Goal: Information Seeking & Learning: Learn about a topic

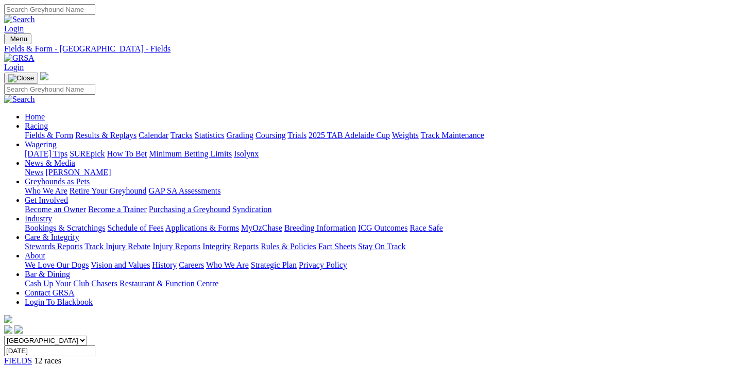
scroll to position [164, 0]
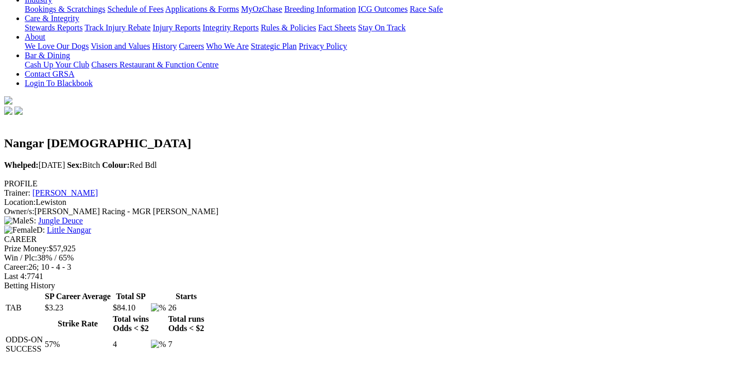
scroll to position [493, 0]
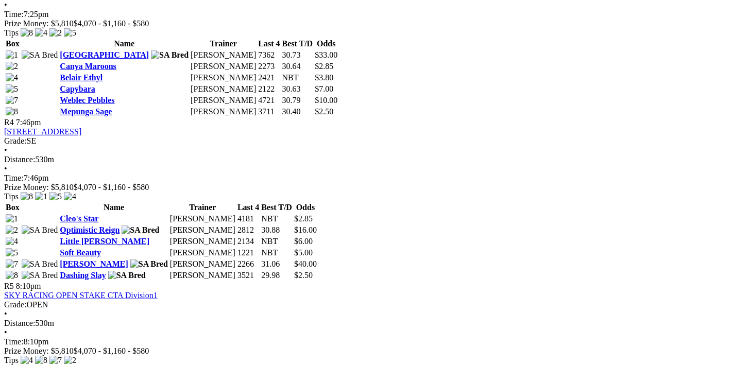
scroll to position [986, 0]
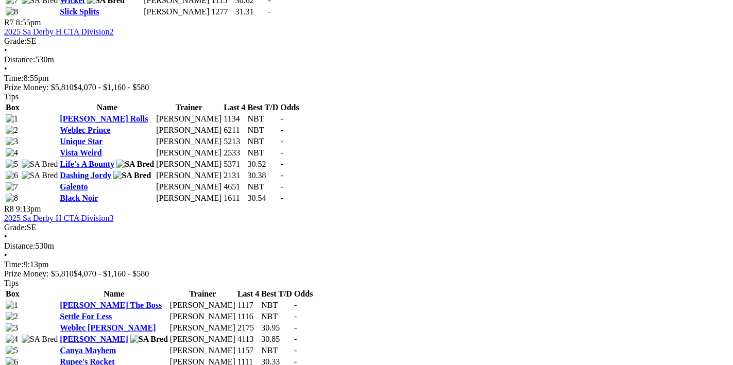
scroll to position [1370, 0]
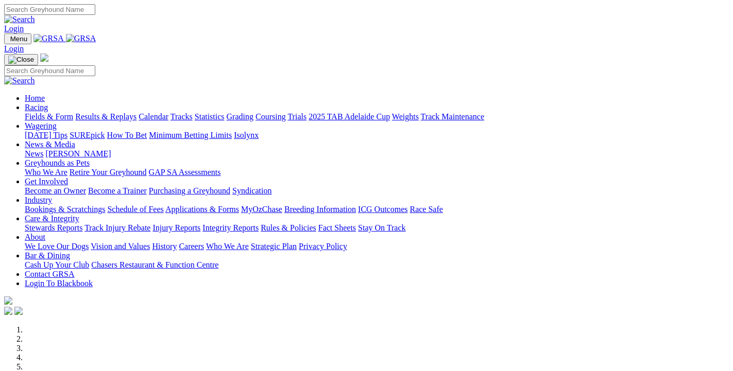
scroll to position [334, 0]
